Goal: Task Accomplishment & Management: Complete application form

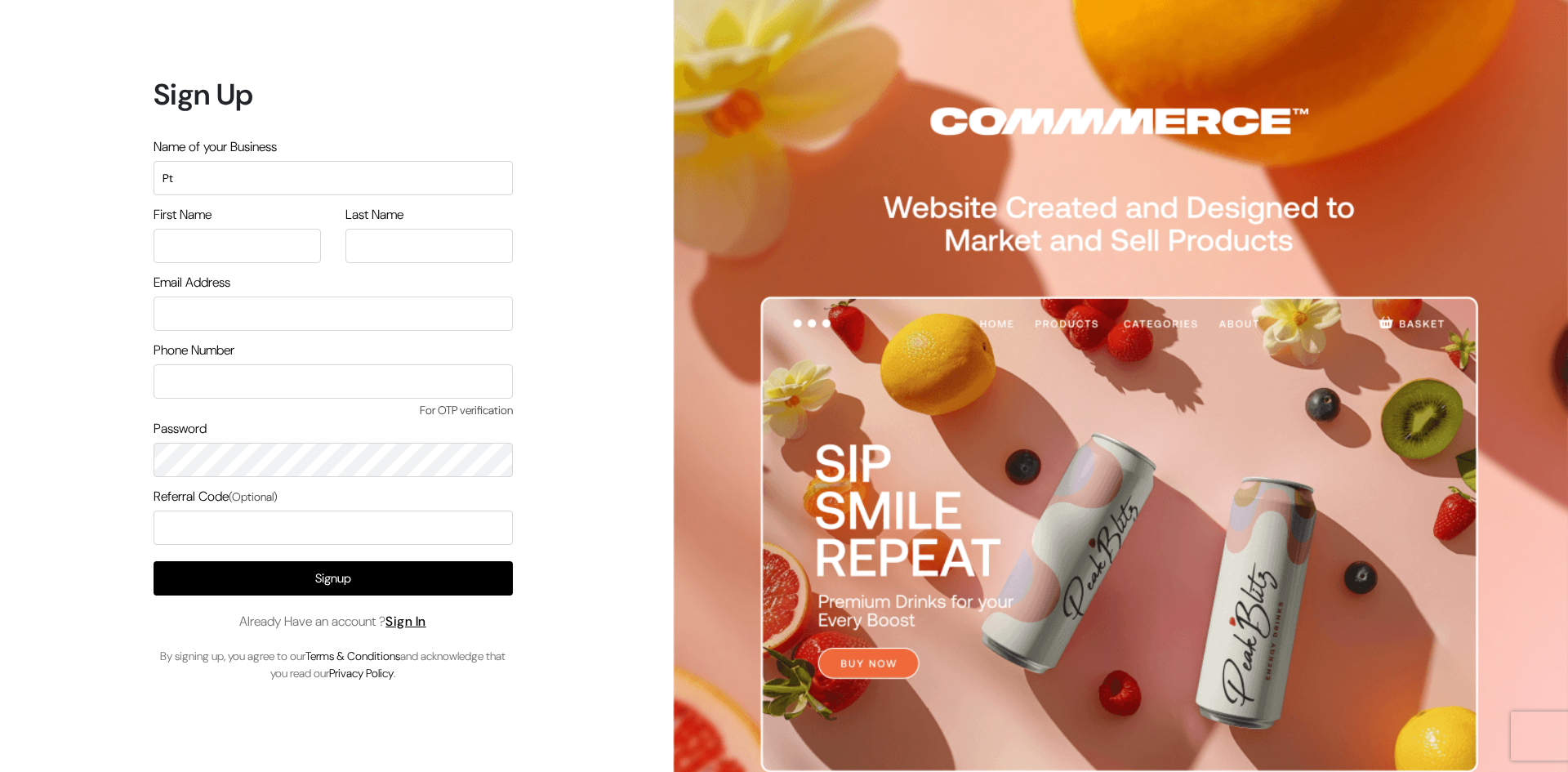
type input "P"
type input "Testing"
click at [188, 251] on input "text" at bounding box center [237, 246] width 168 height 34
type input "Parth"
click at [425, 246] on input "text" at bounding box center [429, 246] width 168 height 34
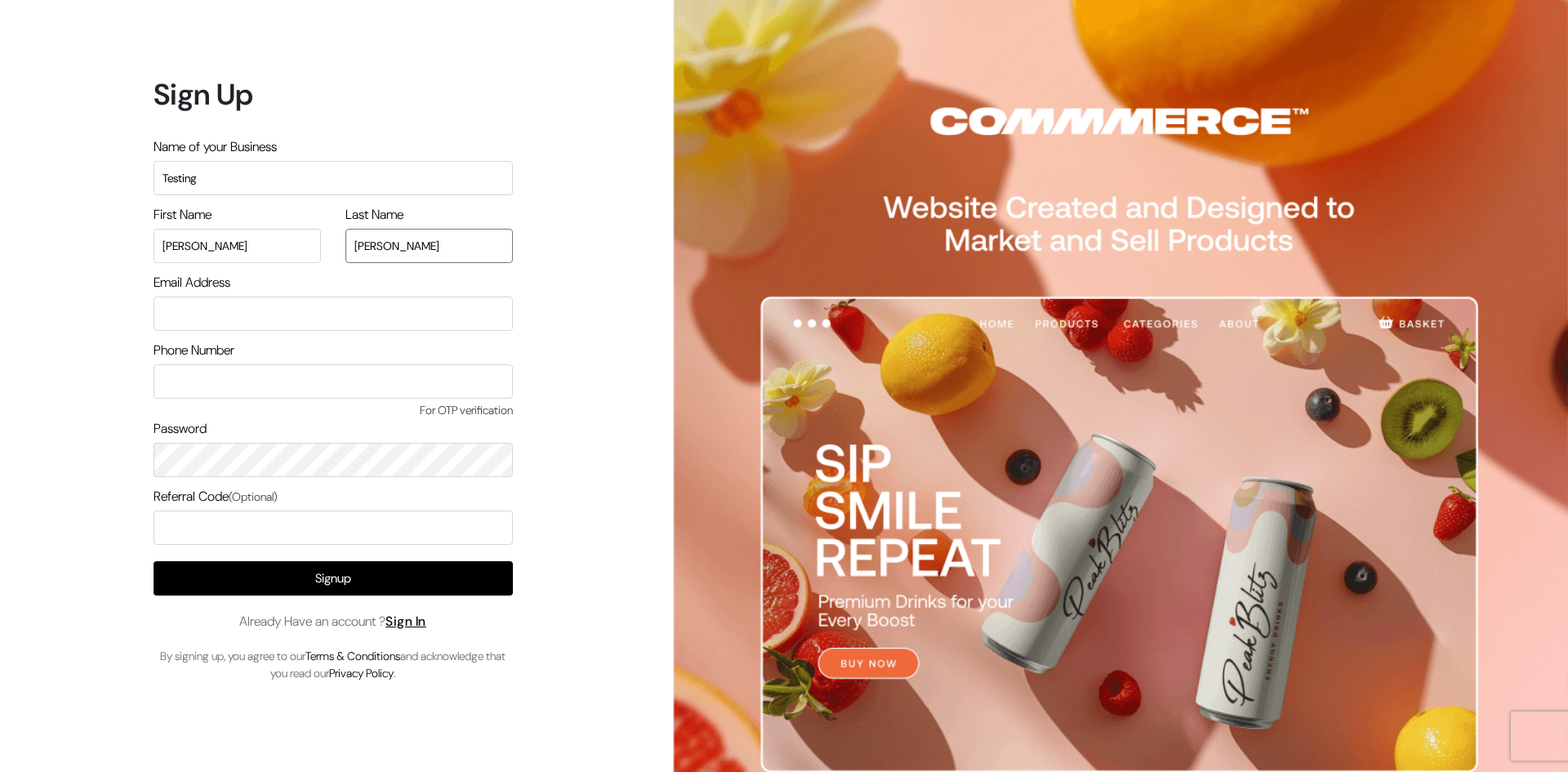
type input "Maheshwari"
click at [188, 306] on input "email" at bounding box center [333, 313] width 359 height 34
type input "parthmaheshwari41@gmail.com"
click at [297, 383] on input "text" at bounding box center [333, 381] width 359 height 34
type input "9859855553"
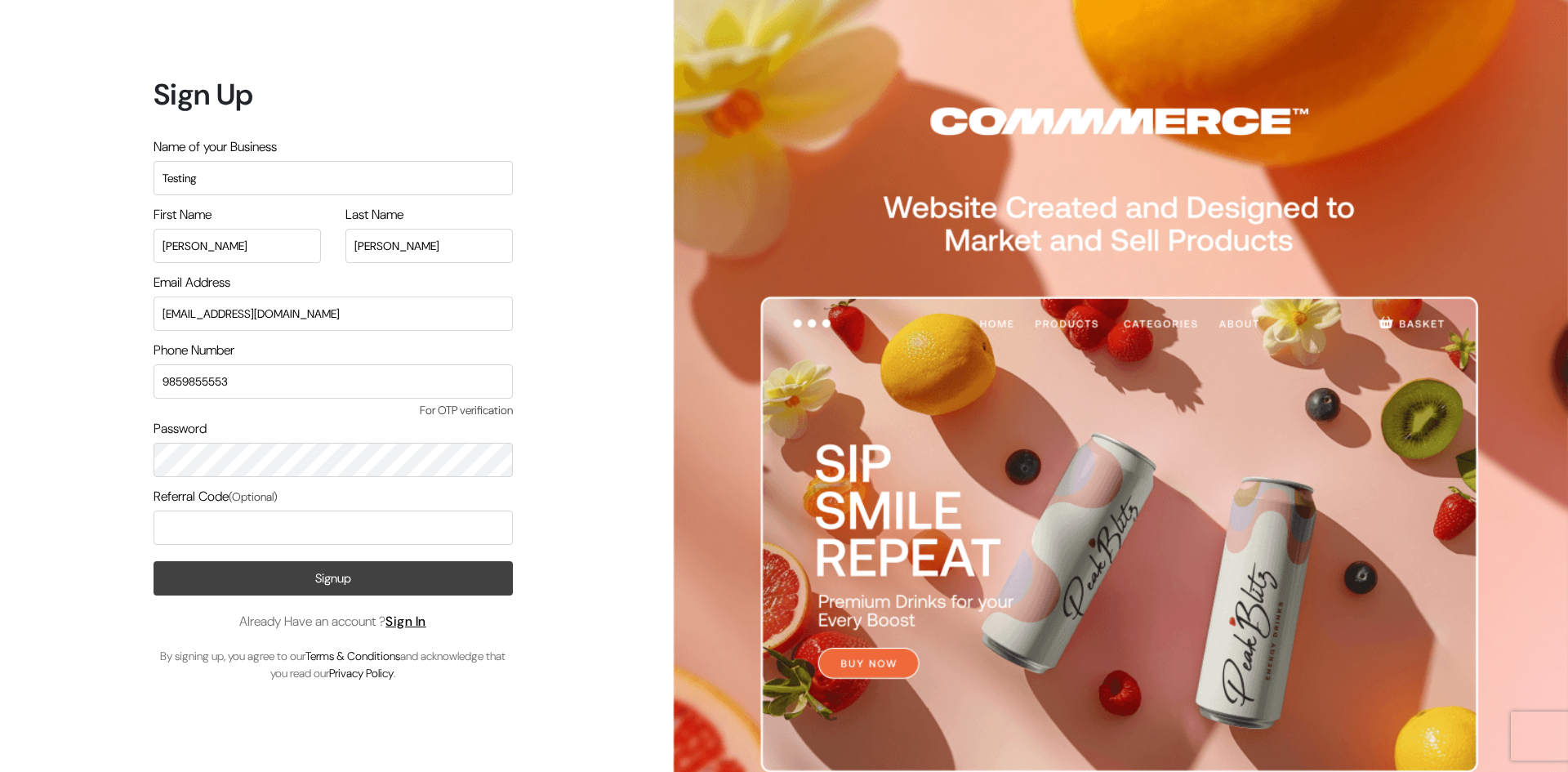
click at [394, 577] on button "Signup" at bounding box center [333, 578] width 359 height 34
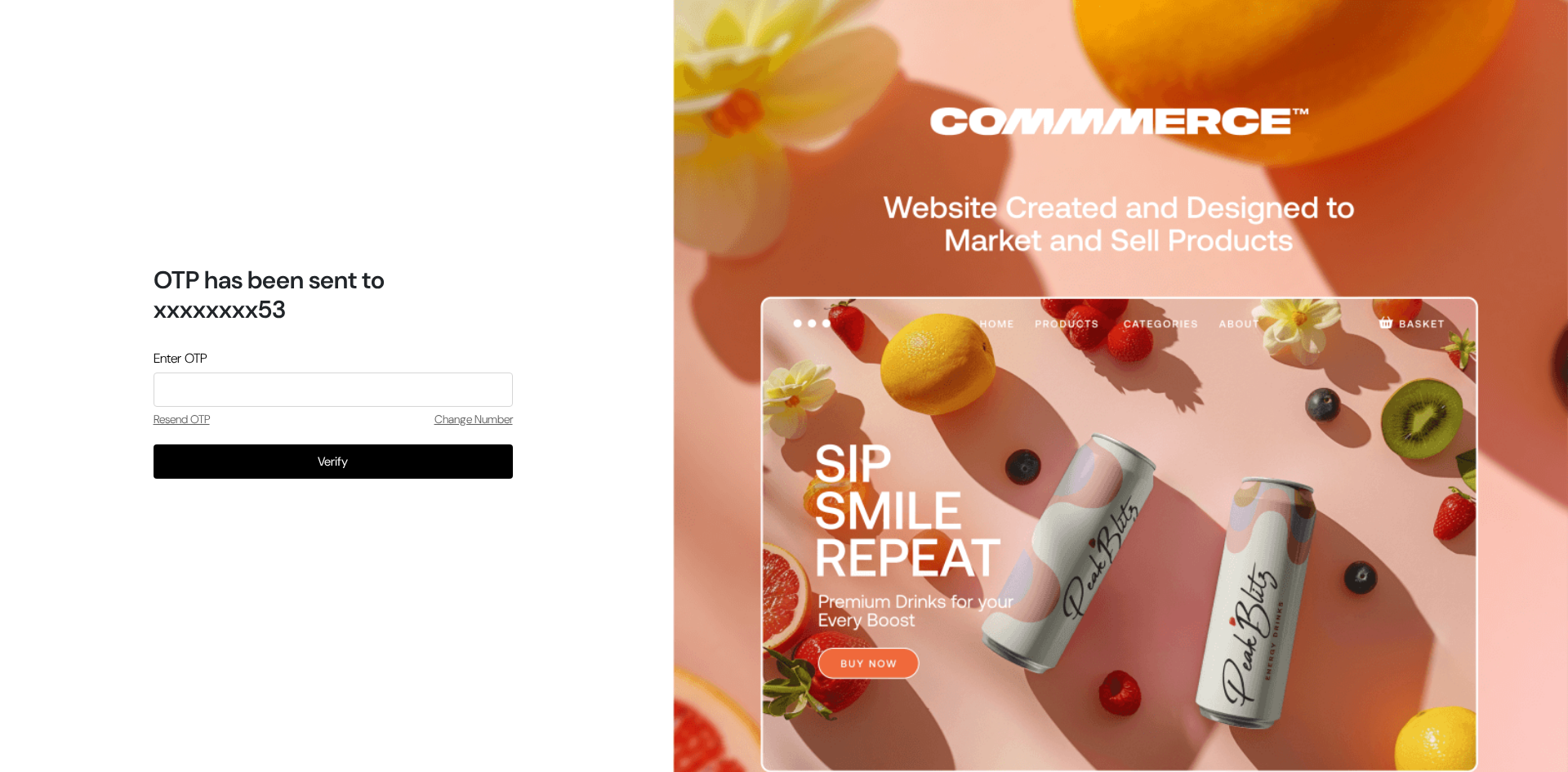
click at [306, 391] on input "tel" at bounding box center [333, 389] width 359 height 34
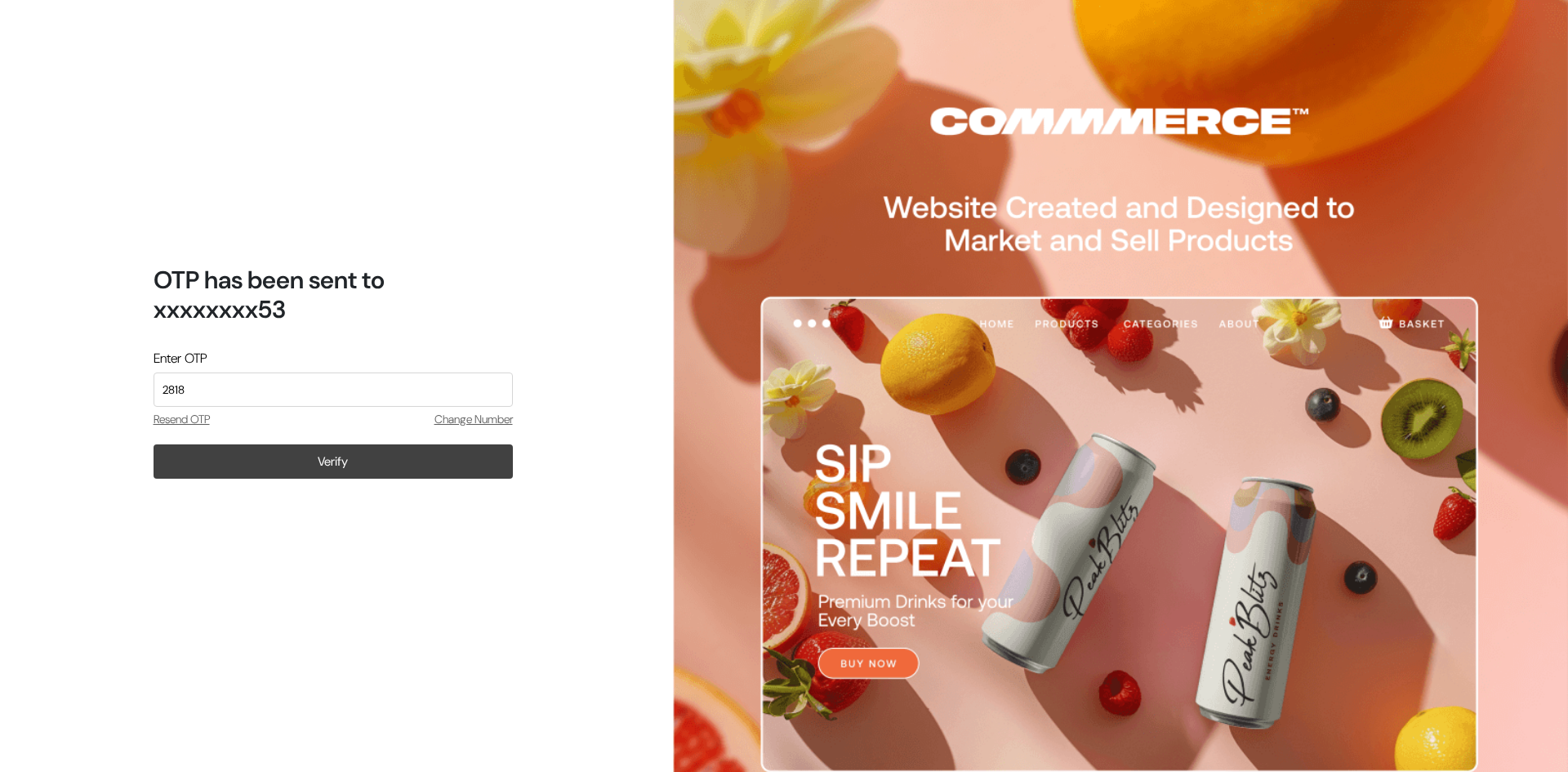
type input "2818"
click at [303, 465] on button "Verify" at bounding box center [333, 461] width 359 height 34
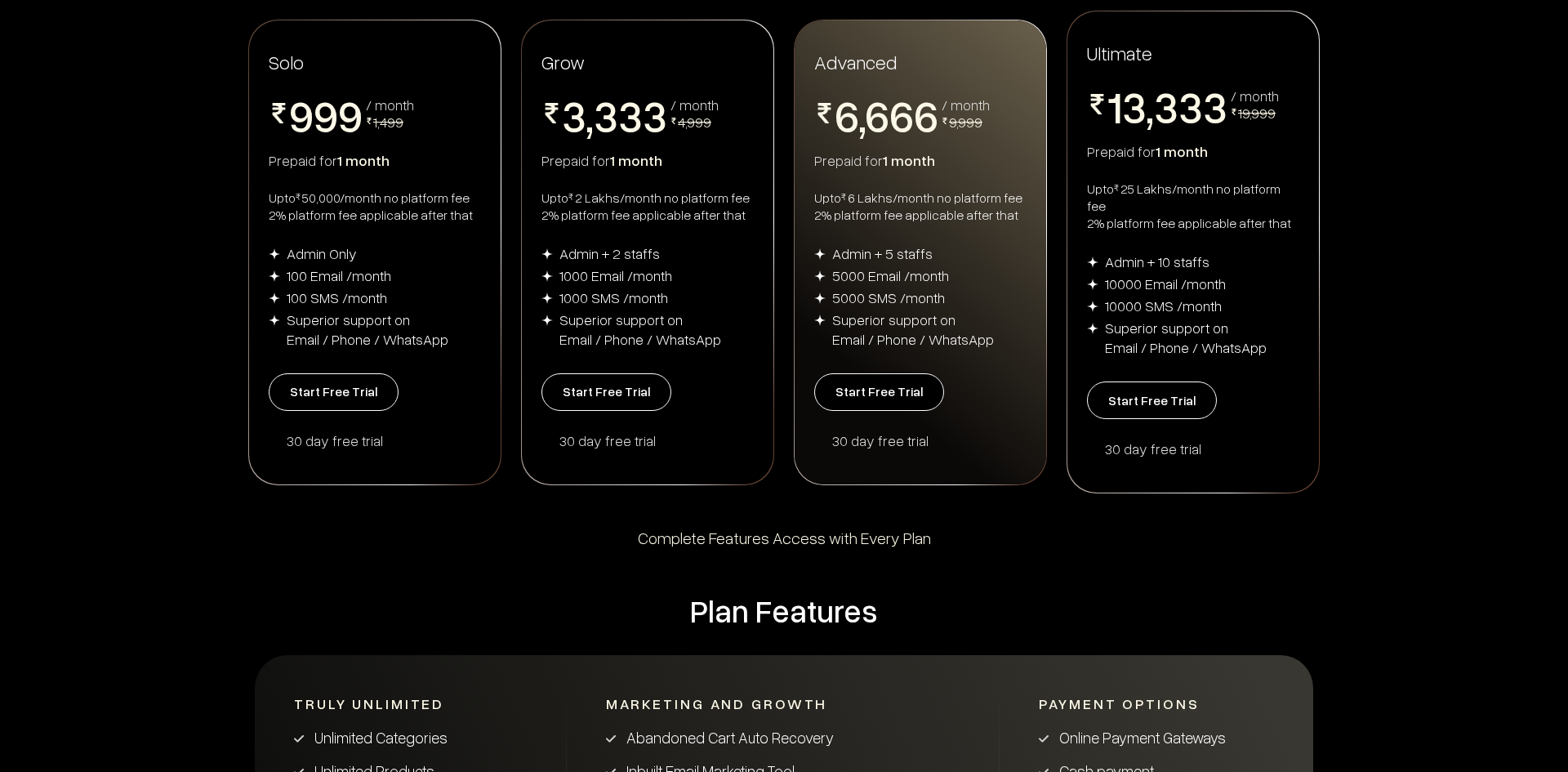
scroll to position [327, 0]
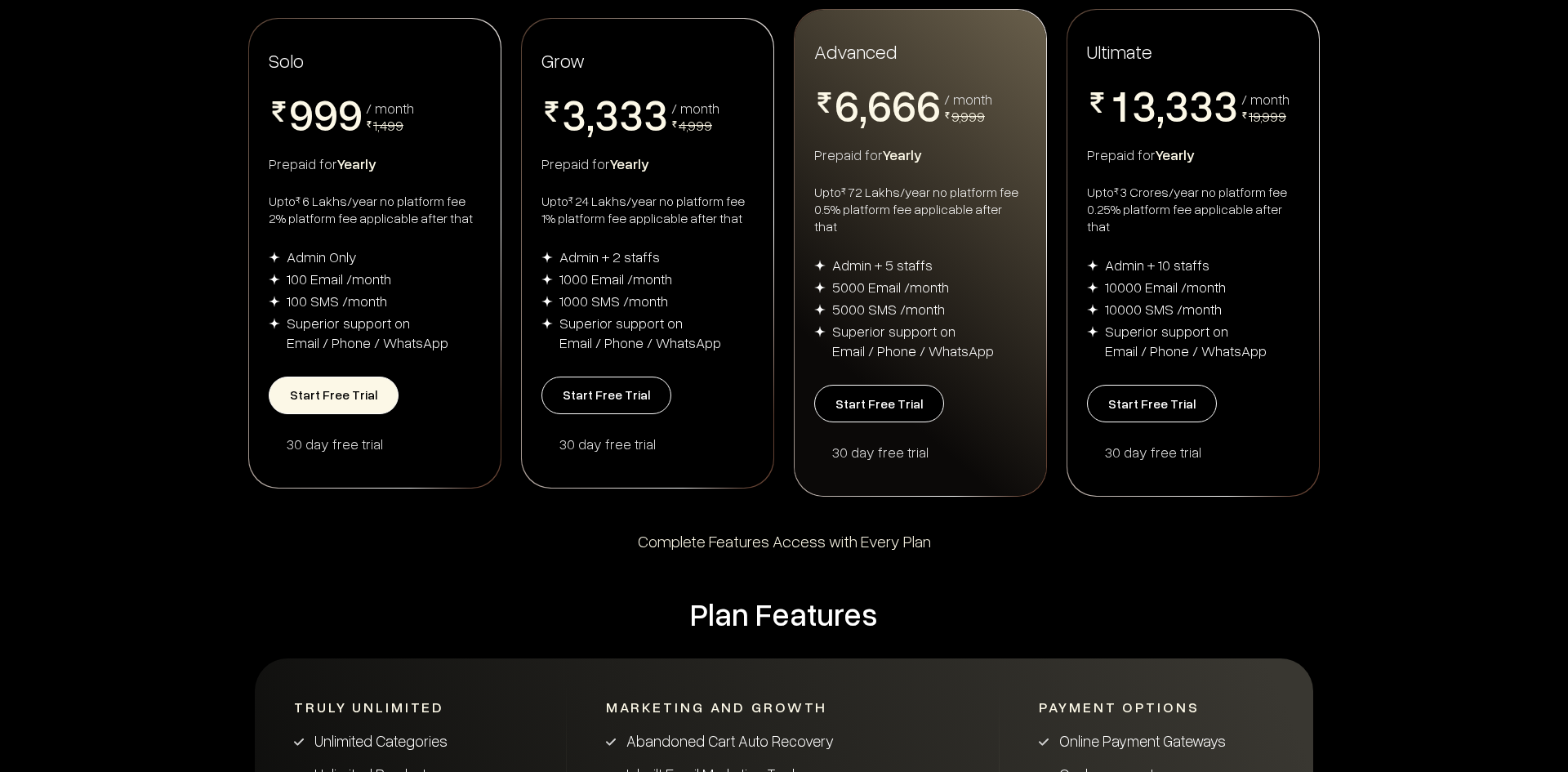
click at [343, 387] on button "Start Free Trial" at bounding box center [333, 395] width 129 height 37
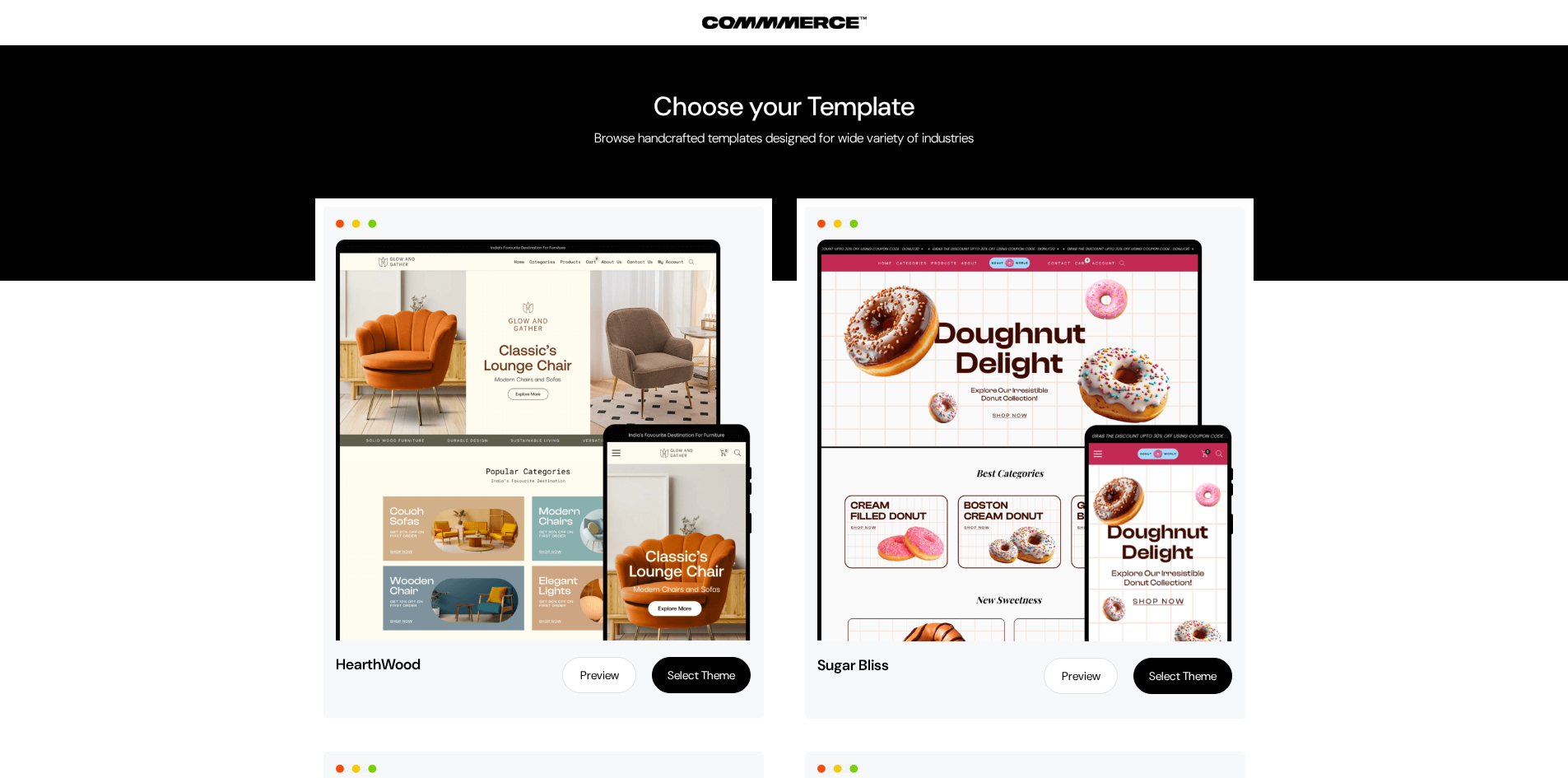
click at [676, 671] on button "Select Theme" at bounding box center [701, 675] width 99 height 37
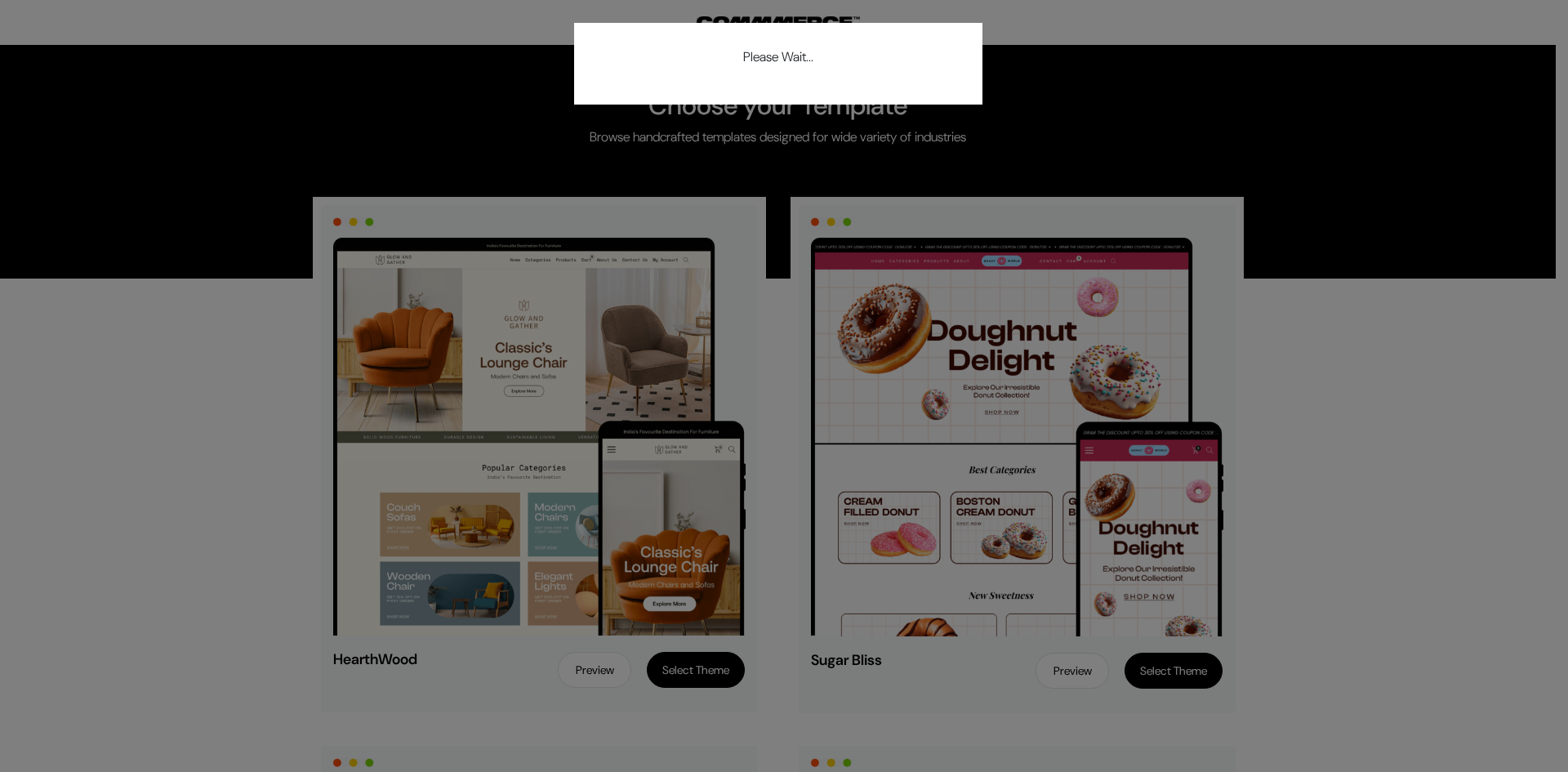
click at [1567, 360] on div "Please Wait..." at bounding box center [784, 386] width 1568 height 772
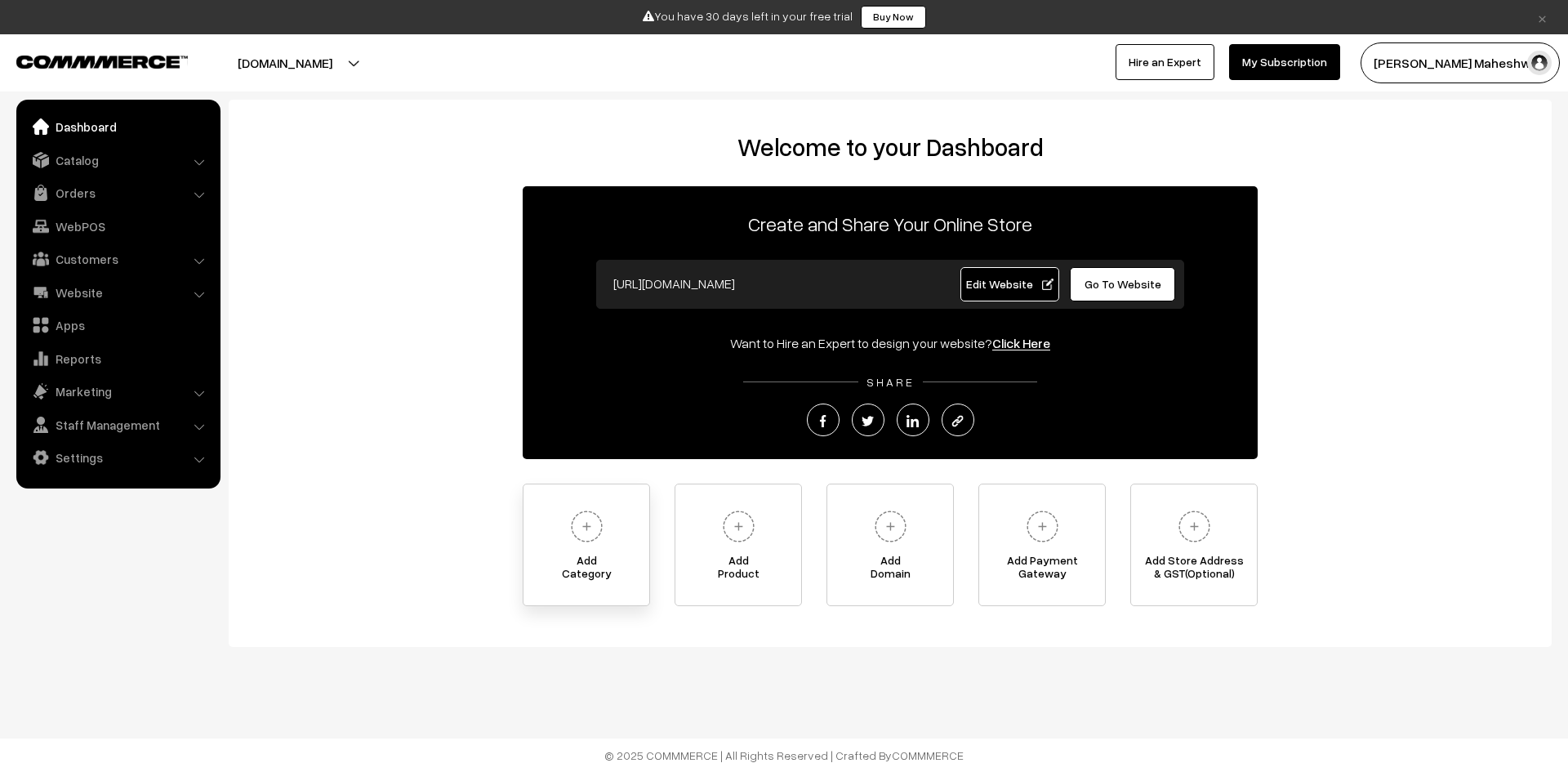
click at [575, 531] on img at bounding box center [587, 526] width 45 height 45
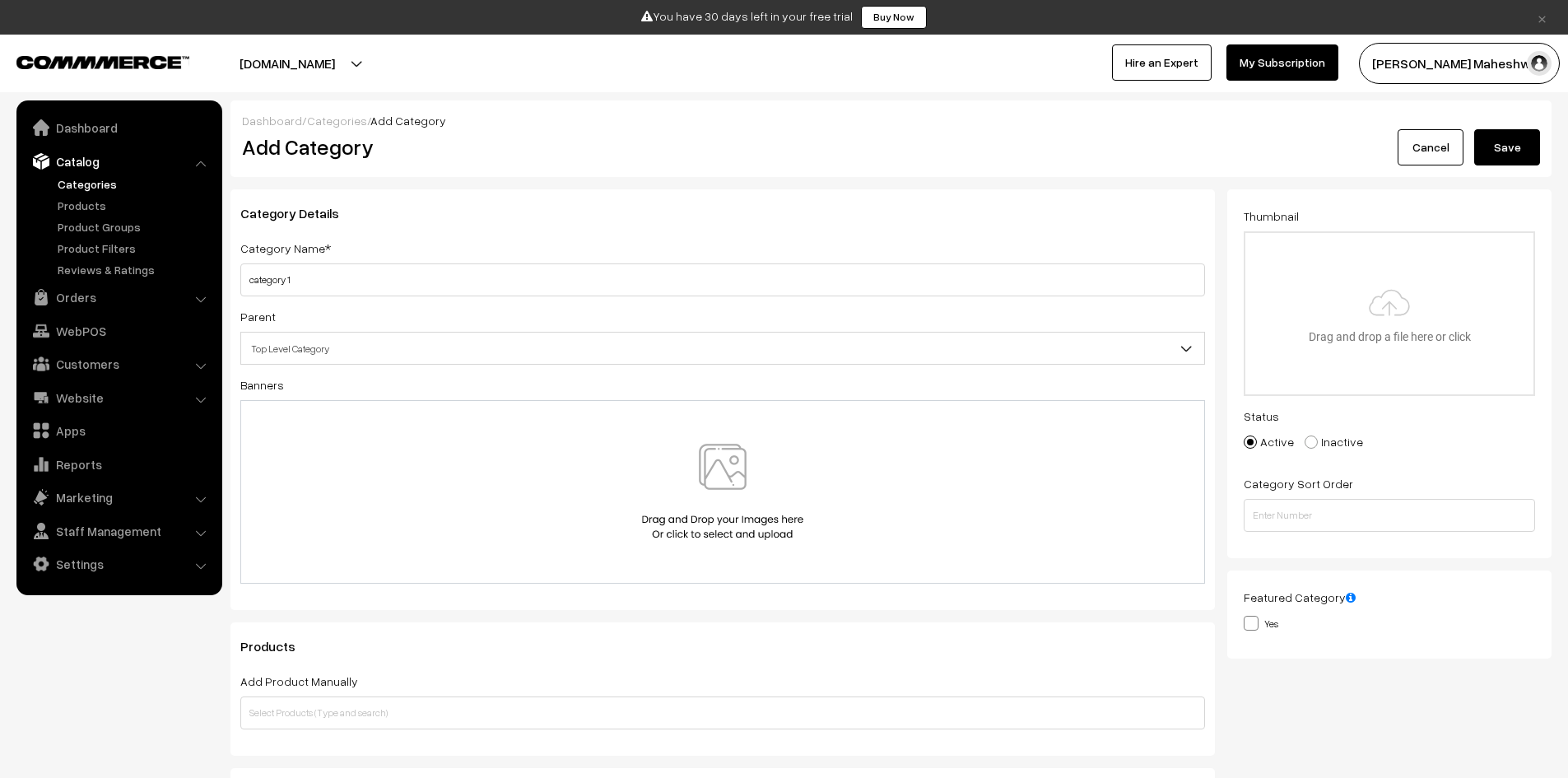
type input "category 1"
click at [652, 340] on span "Top Level Category" at bounding box center [723, 348] width 963 height 29
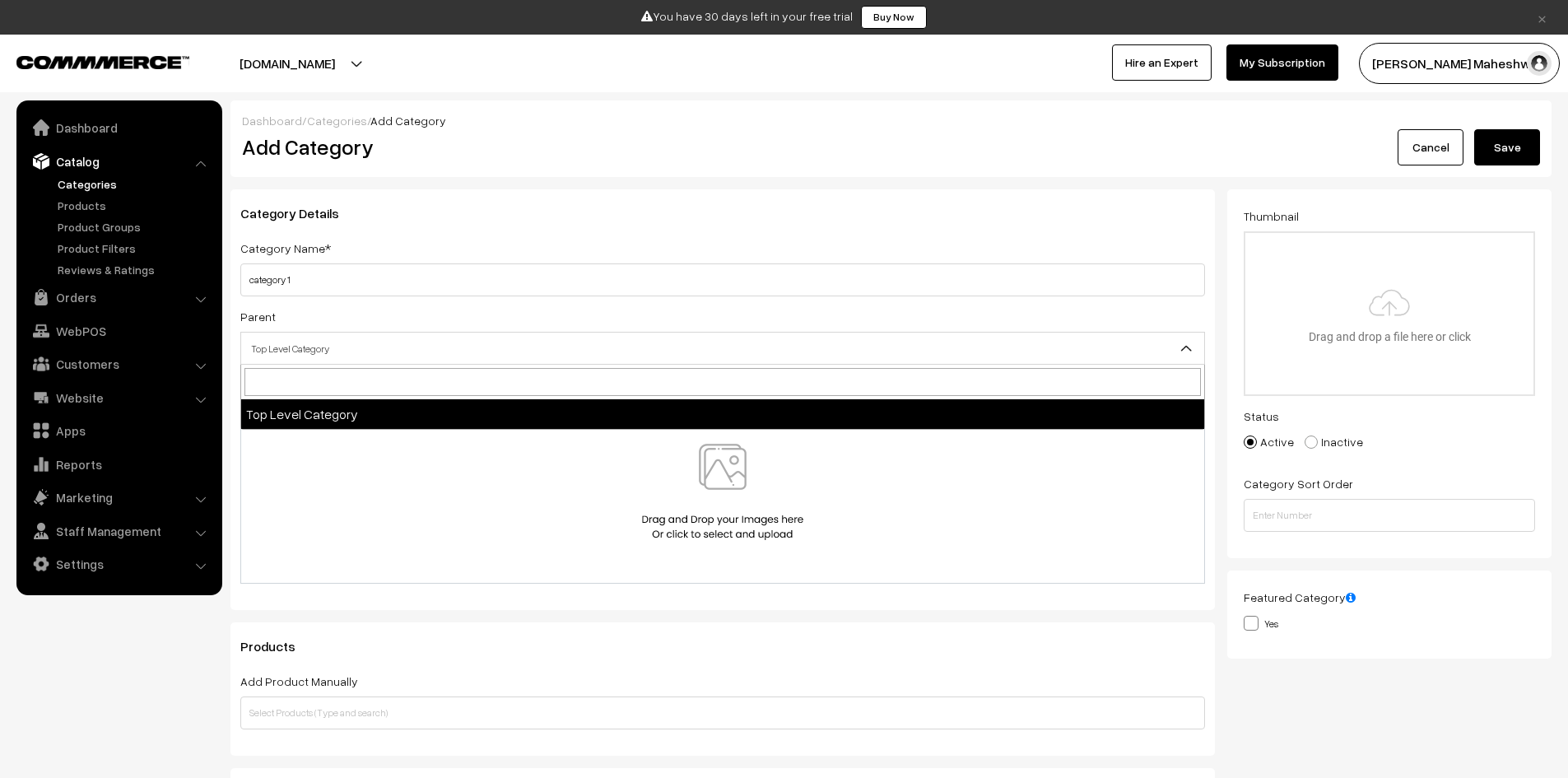
click at [702, 350] on span "Top Level Category" at bounding box center [723, 348] width 963 height 29
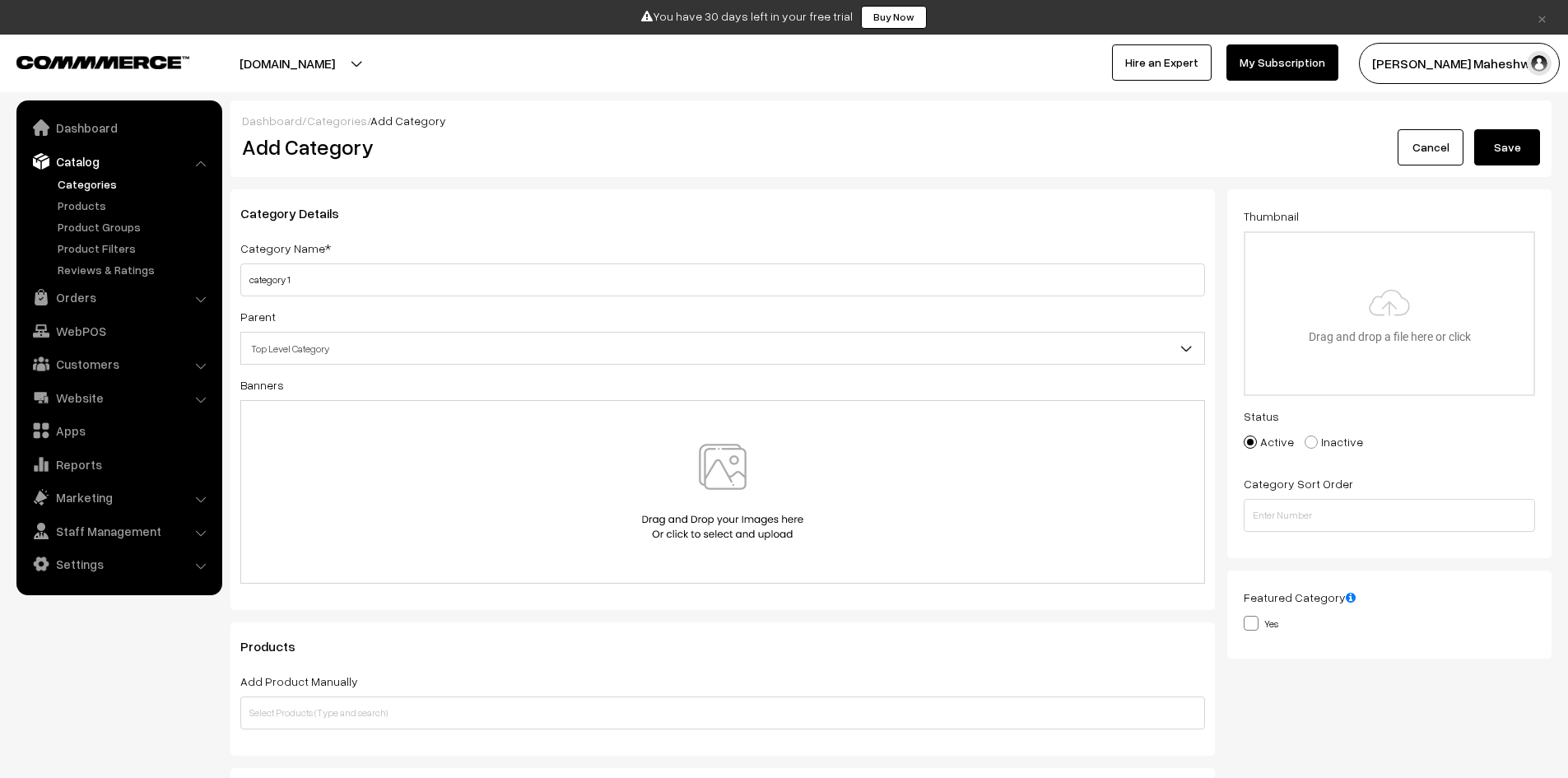
click at [679, 460] on img at bounding box center [723, 492] width 170 height 97
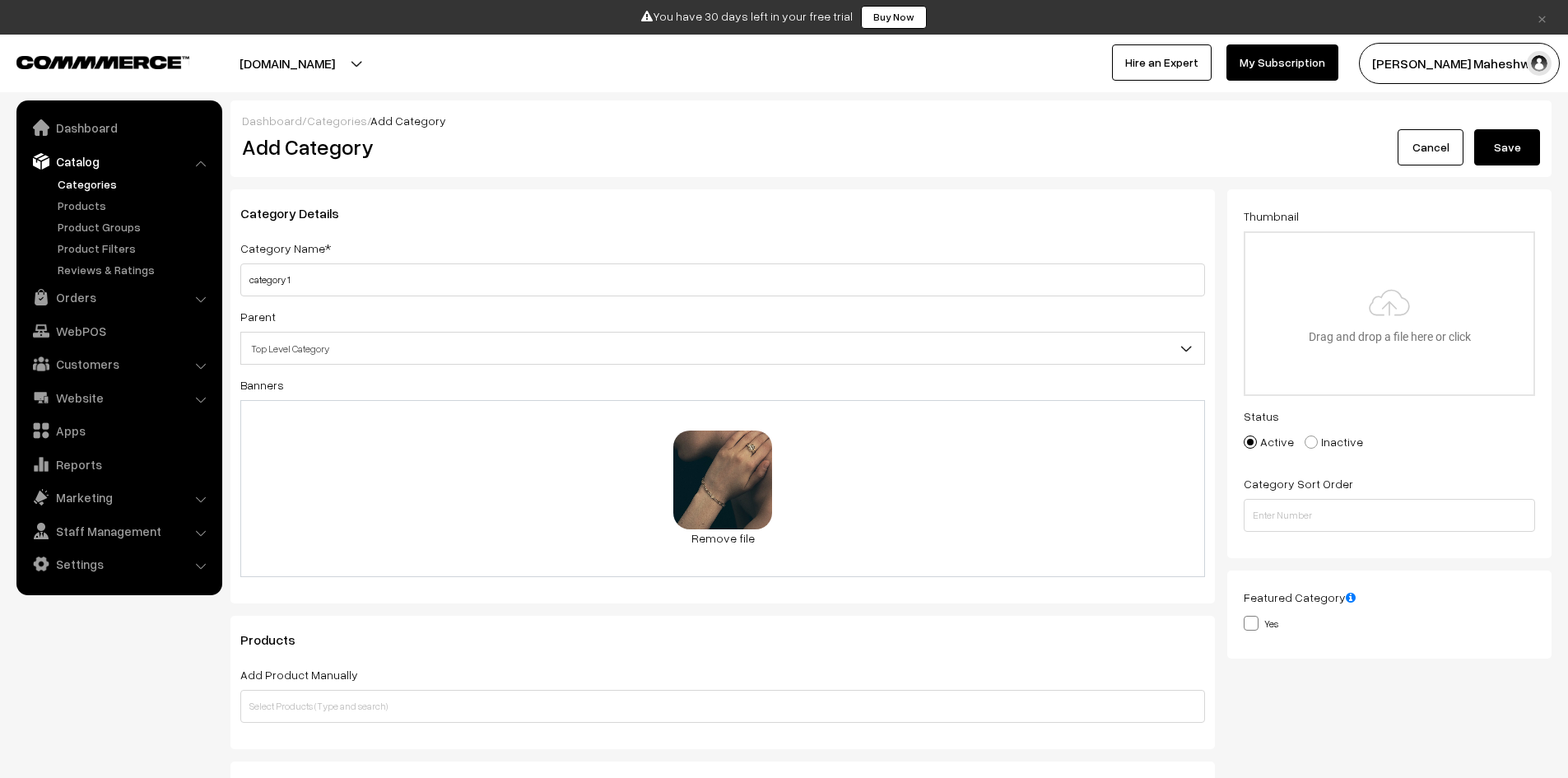
click at [1498, 150] on button "Save" at bounding box center [1507, 147] width 66 height 37
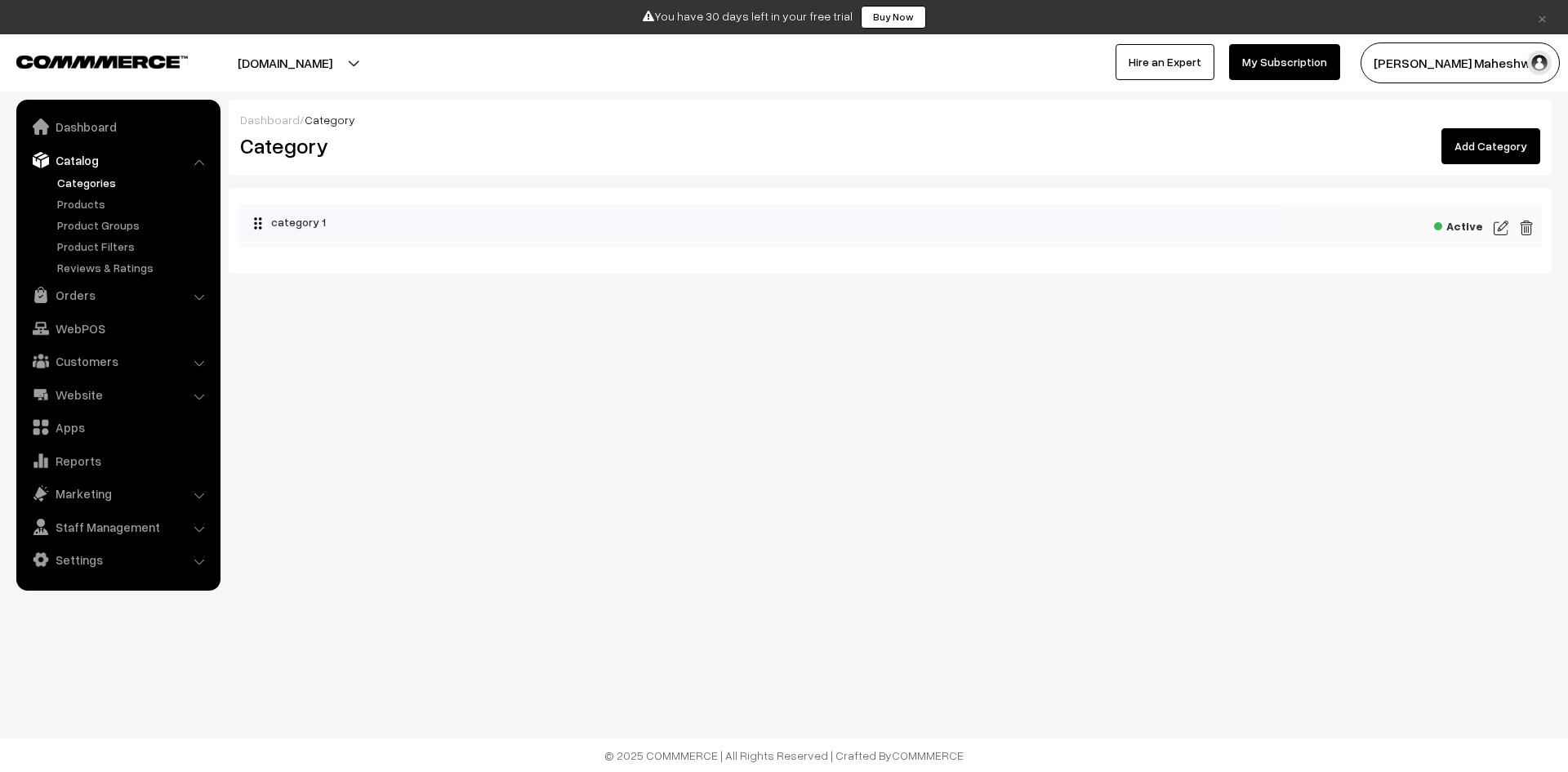
click at [1509, 142] on link "Add Category" at bounding box center [1491, 146] width 99 height 36
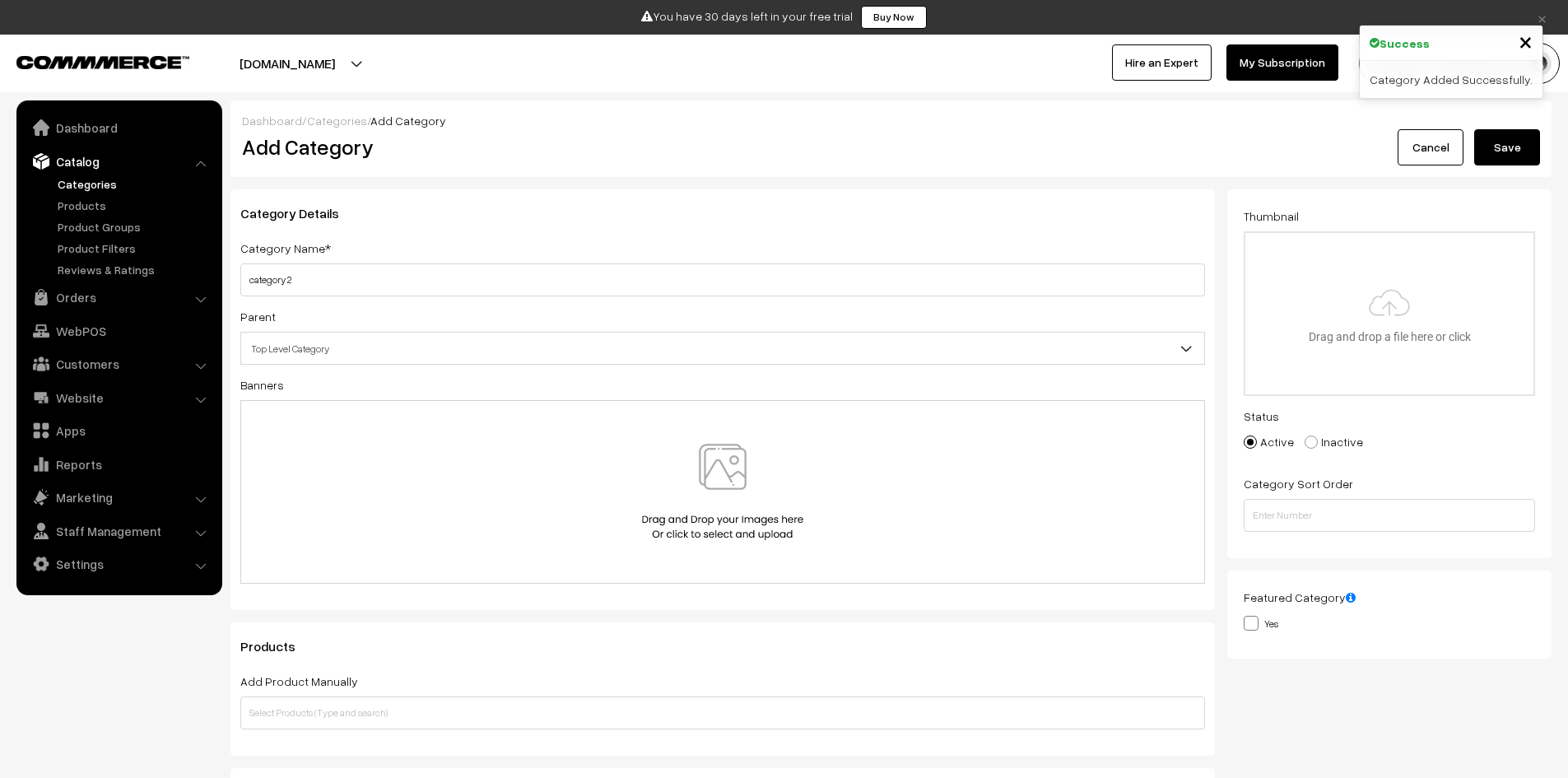
type input "category 2"
click at [798, 519] on img at bounding box center [723, 492] width 170 height 97
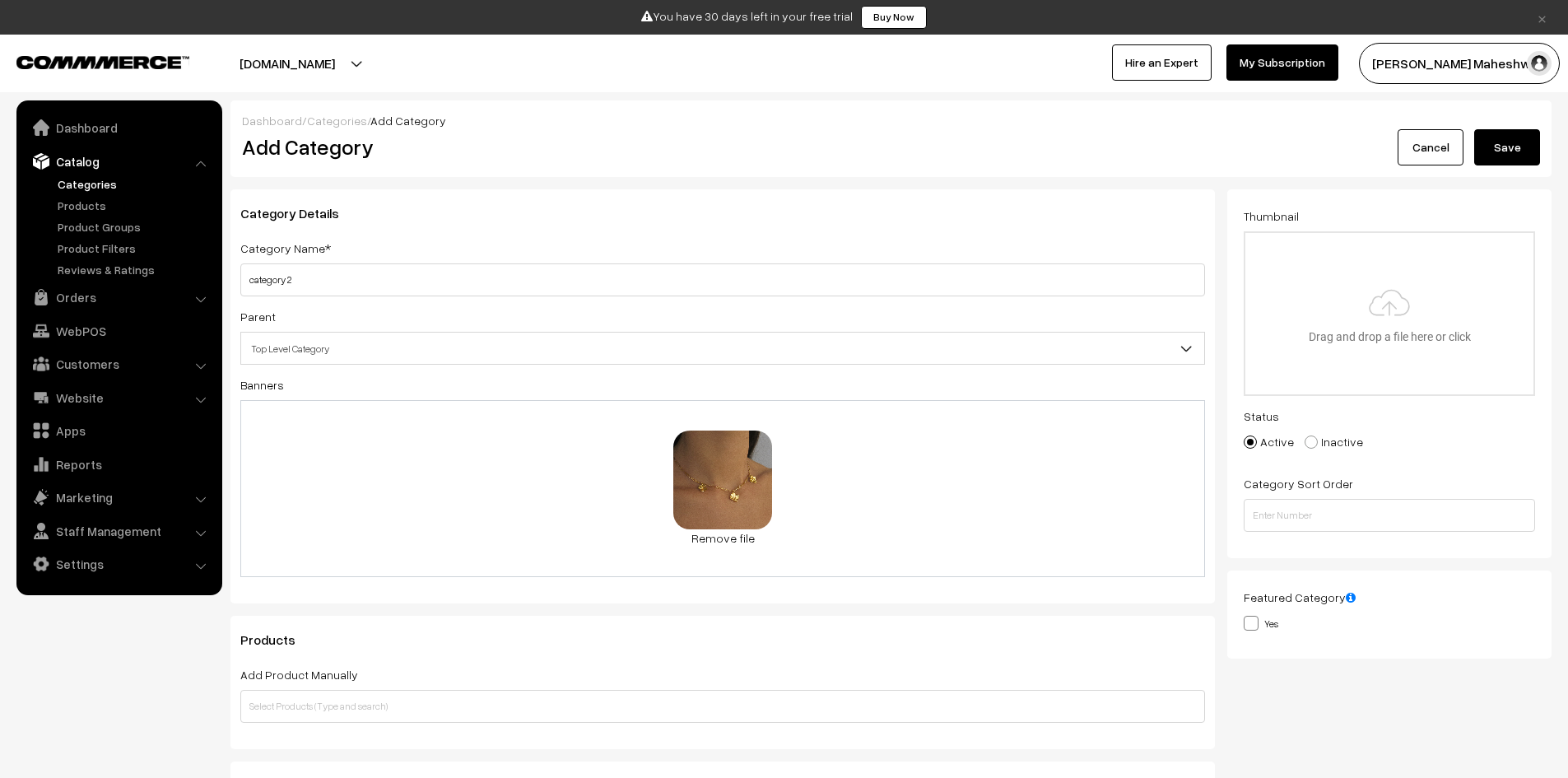
click at [1522, 149] on button "Save" at bounding box center [1507, 147] width 66 height 37
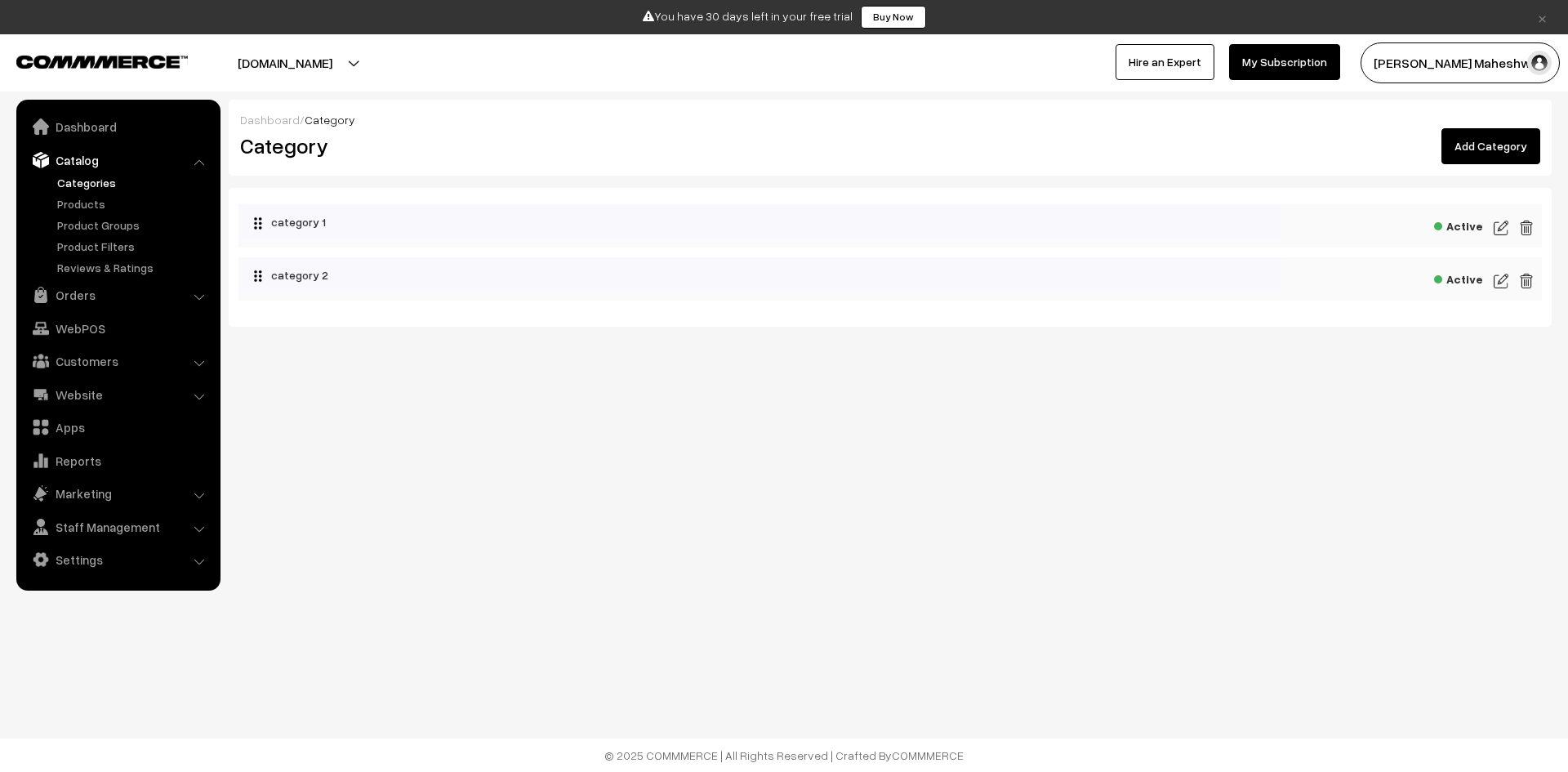
click at [1479, 140] on link "Add Category" at bounding box center [1491, 146] width 99 height 36
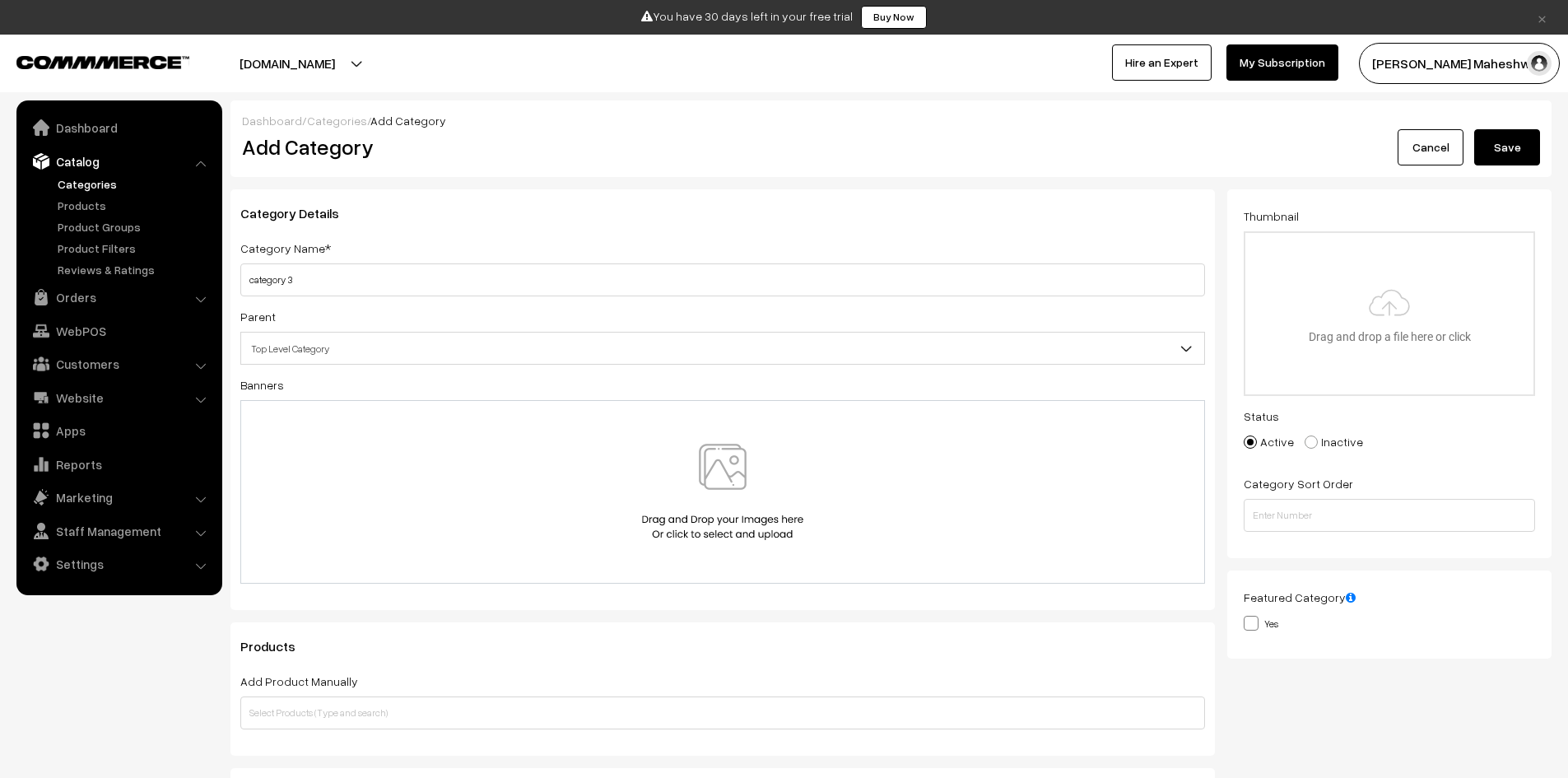
type input "category 3"
click at [840, 491] on div at bounding box center [723, 492] width 930 height 97
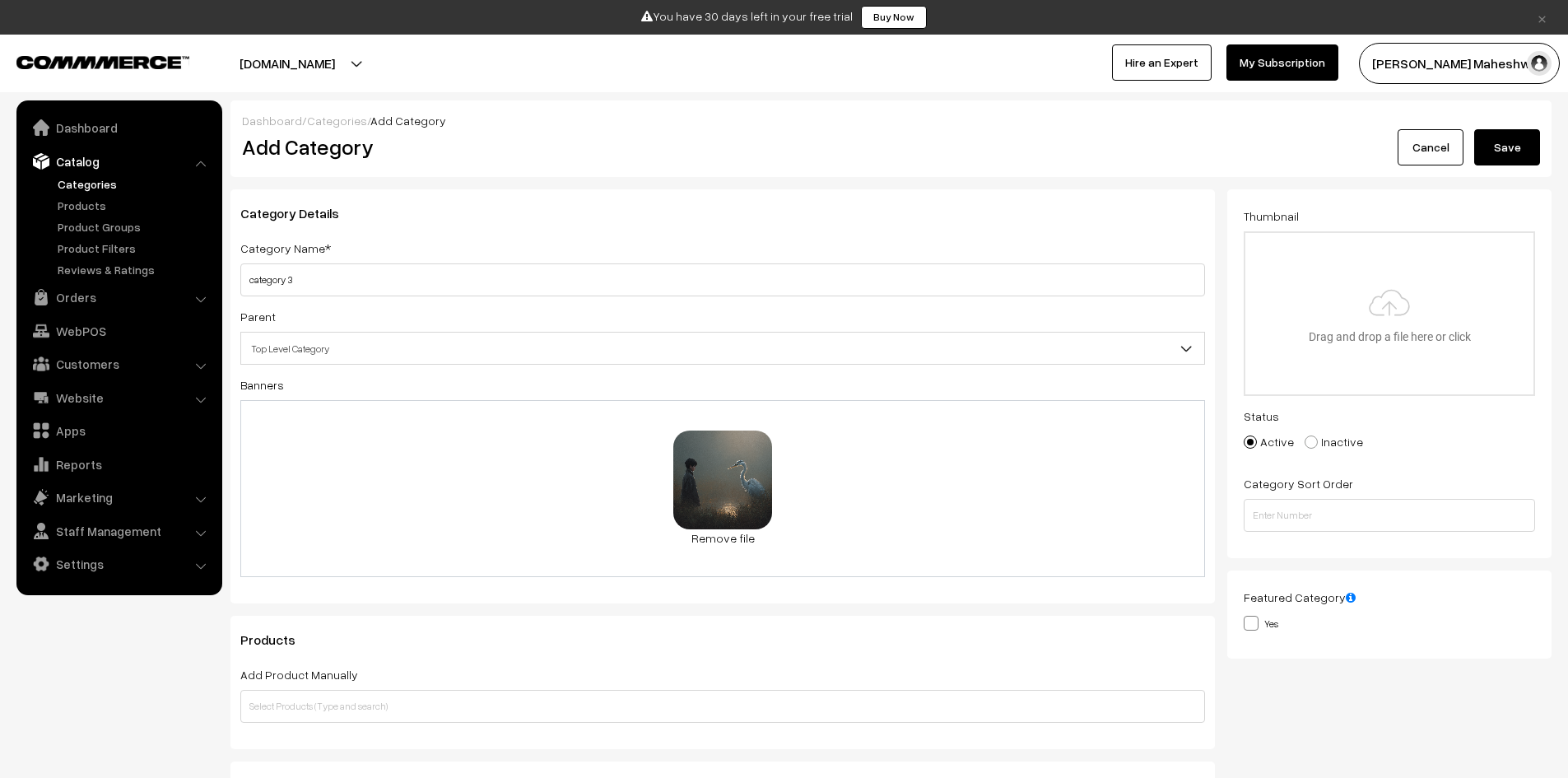
click at [1502, 155] on button "Save" at bounding box center [1507, 147] width 66 height 37
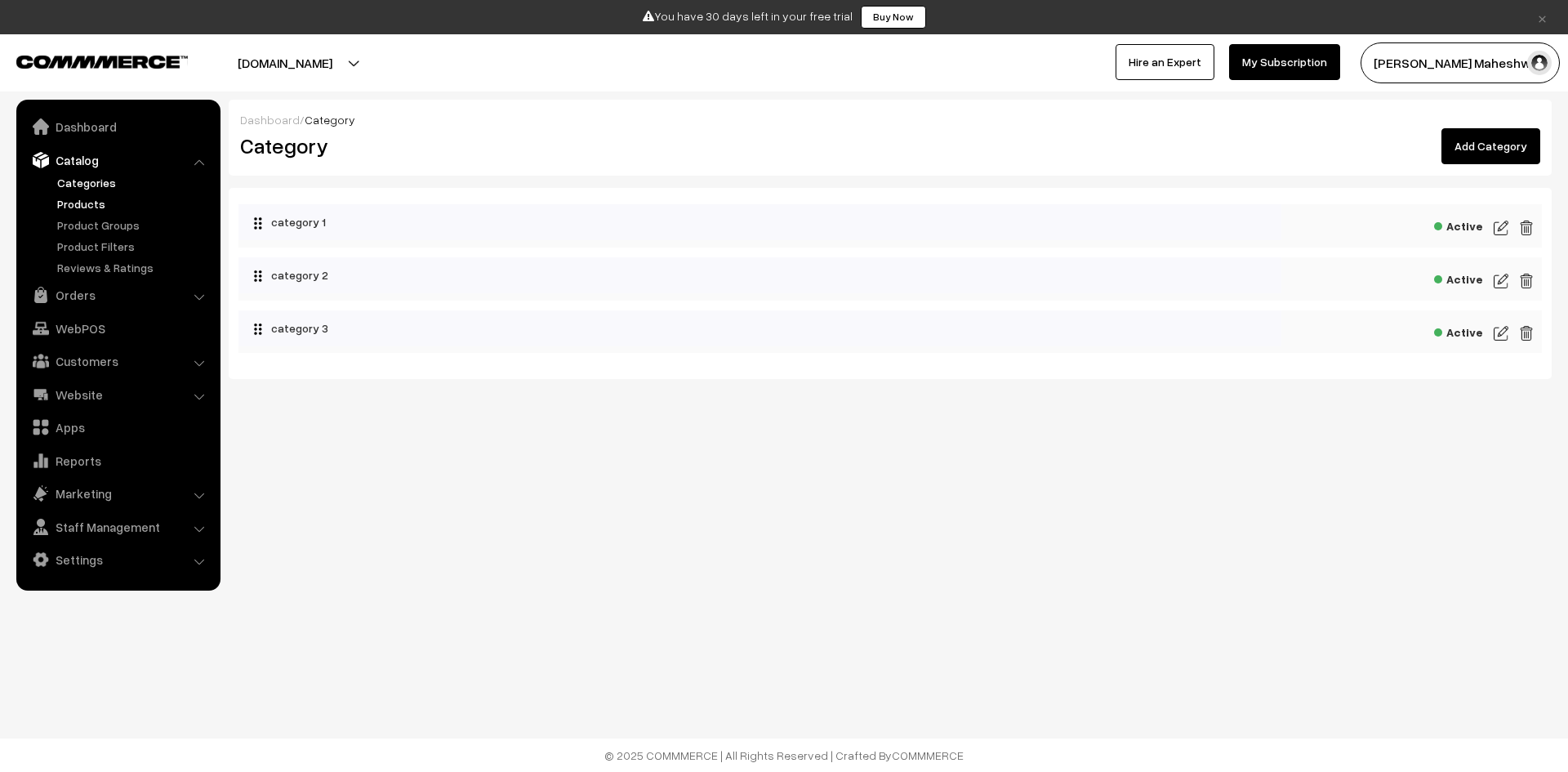
click at [79, 202] on link "Products" at bounding box center [134, 204] width 162 height 17
